Goal: Find specific page/section: Find specific page/section

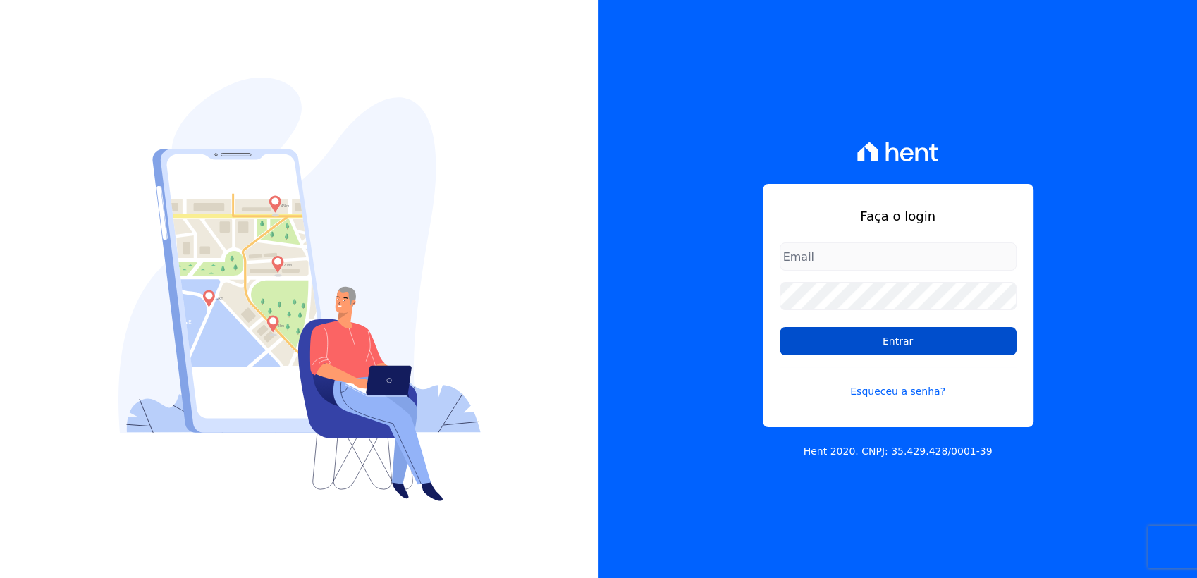
type input "[EMAIL_ADDRESS][DOMAIN_NAME]"
click at [834, 339] on input "Entrar" at bounding box center [897, 341] width 237 height 28
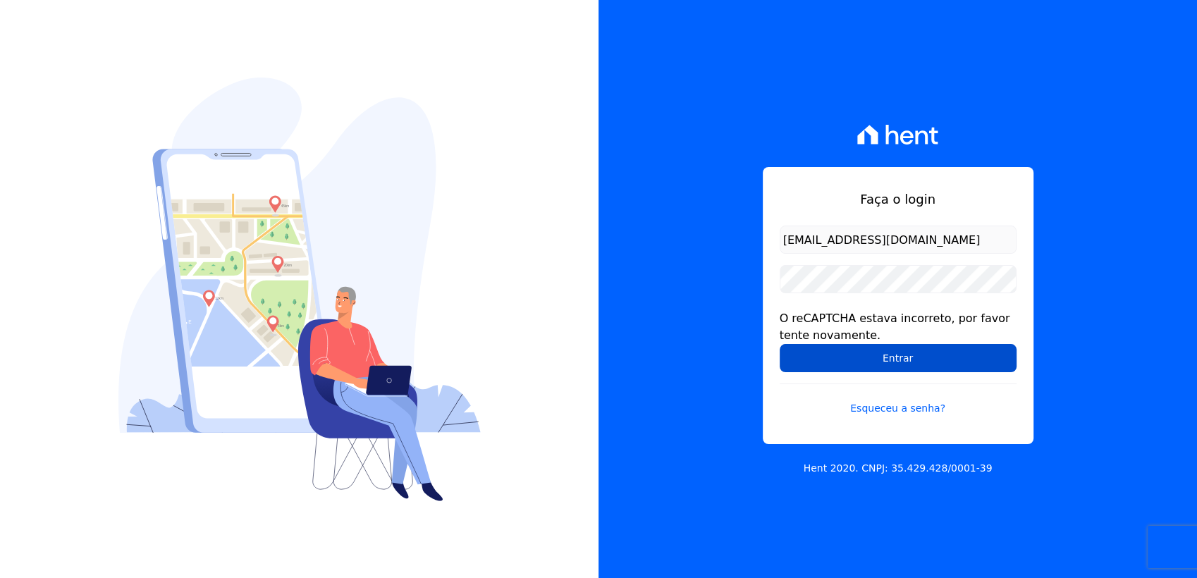
click at [886, 357] on input "Entrar" at bounding box center [897, 358] width 237 height 28
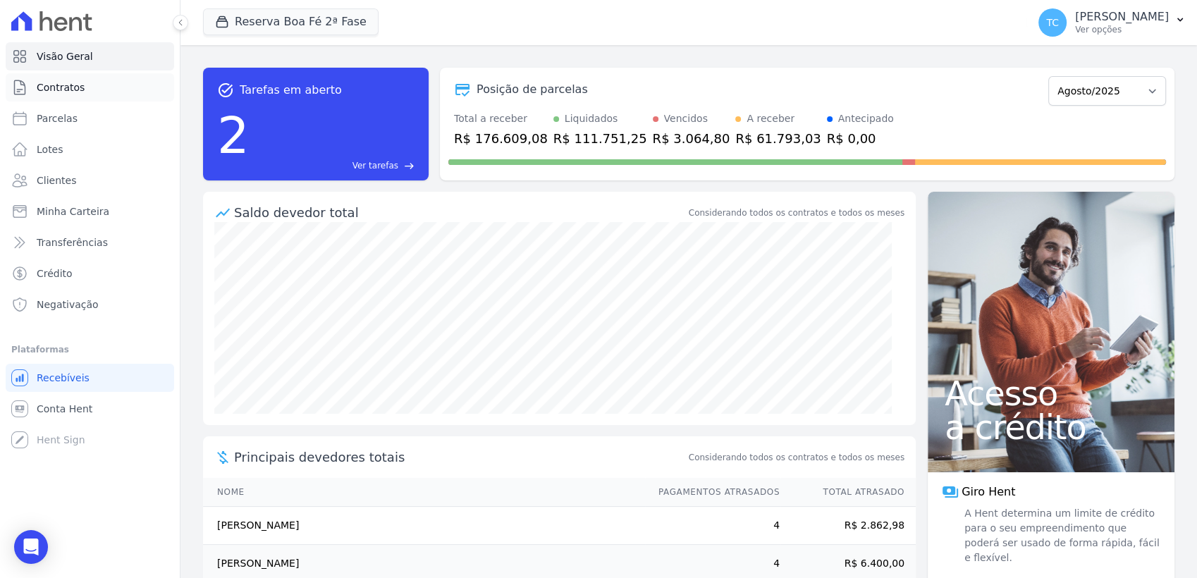
click at [60, 89] on span "Contratos" at bounding box center [61, 87] width 48 height 14
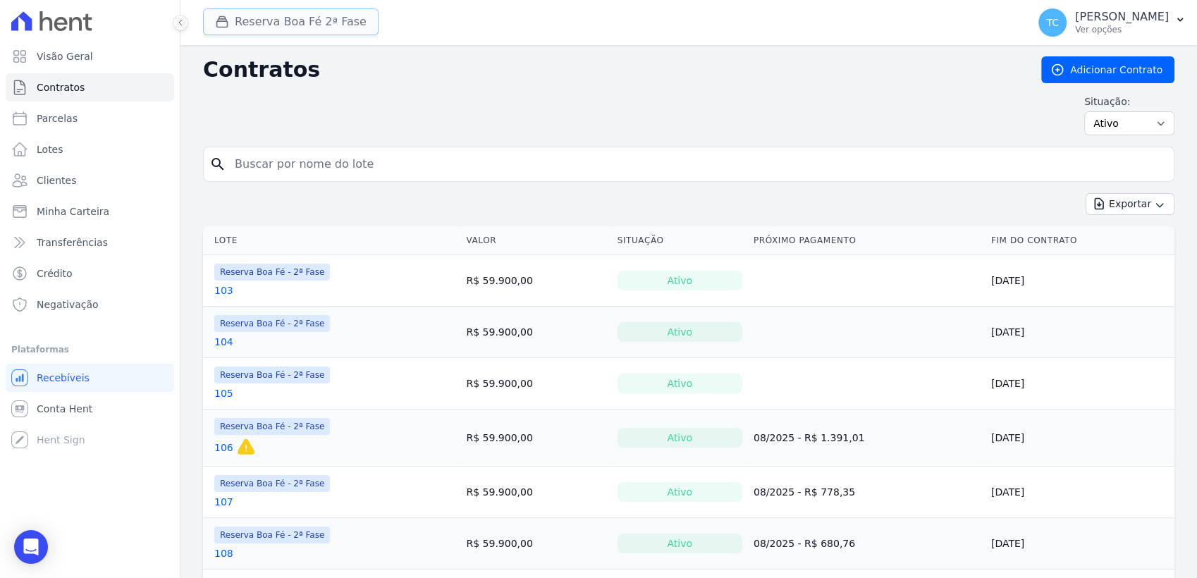
click at [295, 14] on button "Reserva Boa Fé 2ª Fase" at bounding box center [290, 21] width 175 height 27
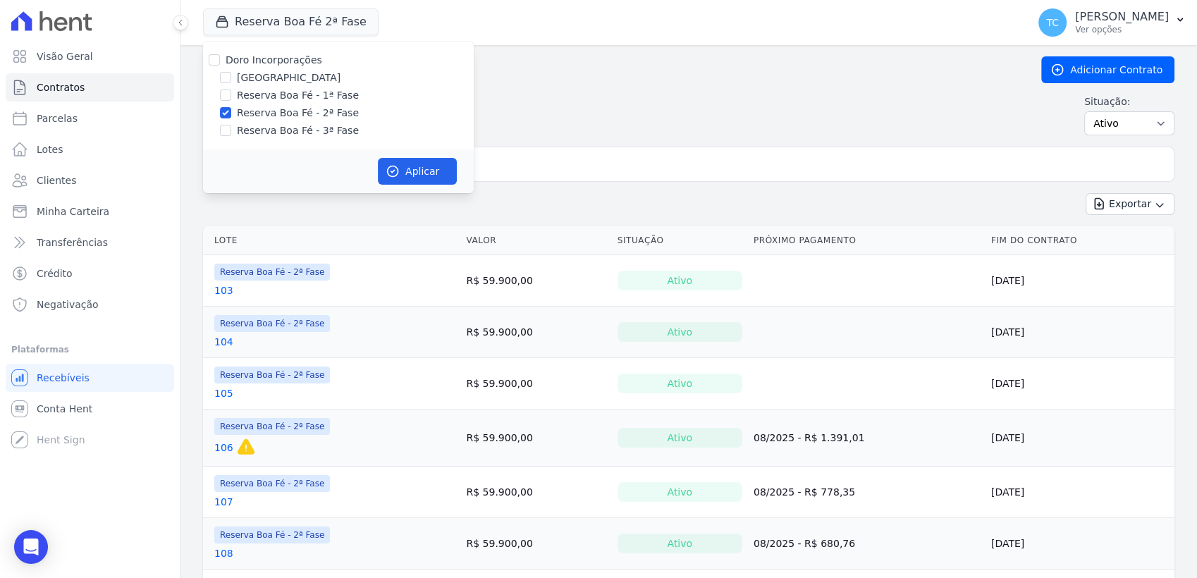
click at [206, 57] on div "Doro Incorporações" at bounding box center [338, 60] width 271 height 15
click at [213, 58] on input "Doro Incorporações" at bounding box center [214, 59] width 11 height 11
checkbox input "true"
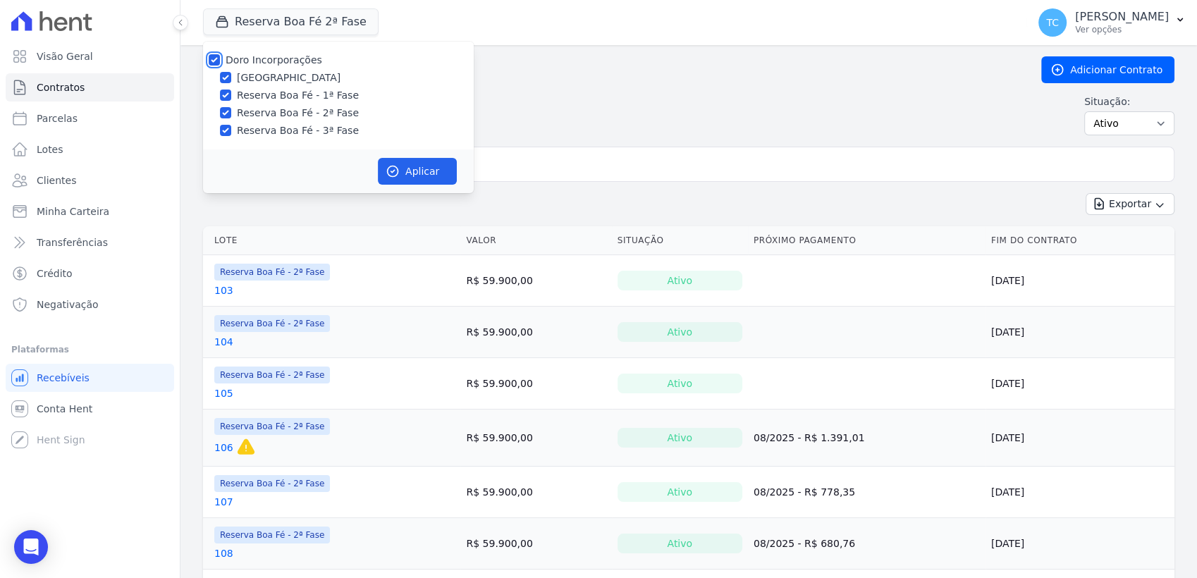
checkbox input "true"
click at [412, 178] on button "Aplicar" at bounding box center [417, 171] width 79 height 27
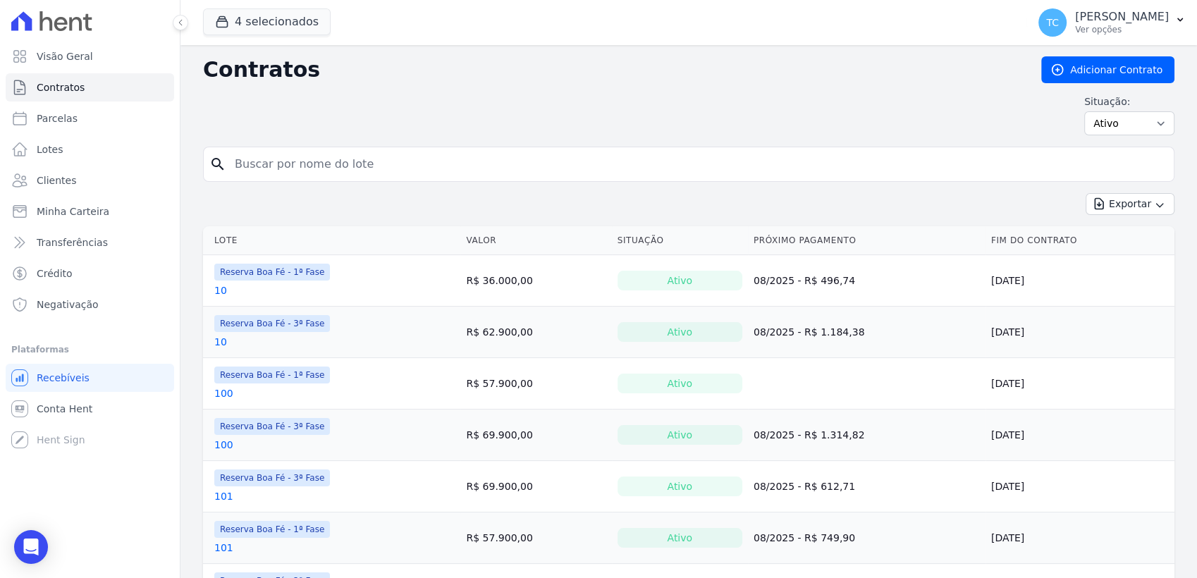
click at [548, 177] on input "search" at bounding box center [696, 164] width 941 height 28
click at [376, 168] on input "search" at bounding box center [696, 164] width 941 height 28
type input "228"
